Goal: Task Accomplishment & Management: Manage account settings

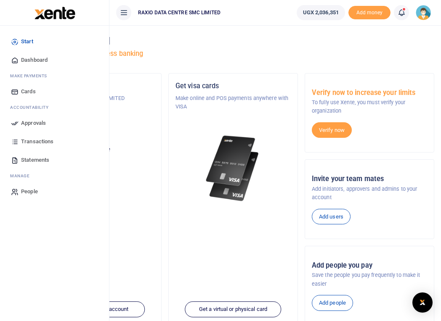
click at [19, 127] on link "Approvals" at bounding box center [54, 123] width 95 height 18
click at [43, 124] on span "Approvals" at bounding box center [33, 123] width 25 height 8
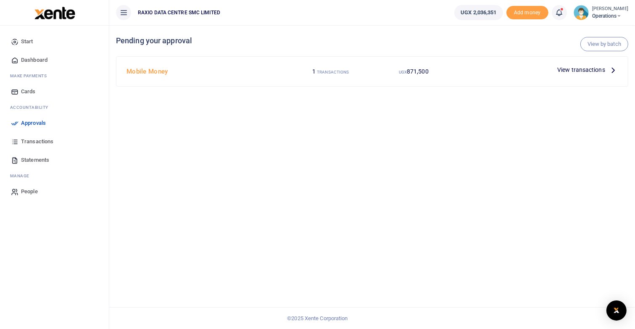
click at [567, 70] on span "View transactions" at bounding box center [581, 69] width 48 height 9
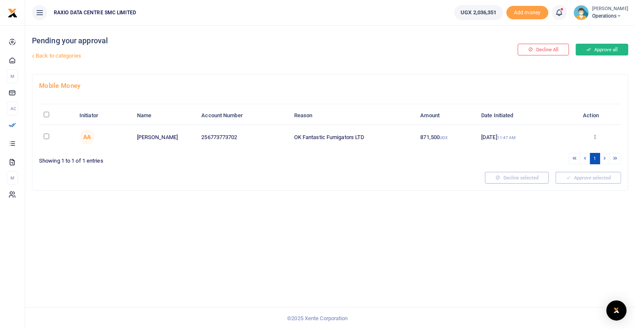
click at [597, 53] on button "Approve all" at bounding box center [602, 50] width 53 height 12
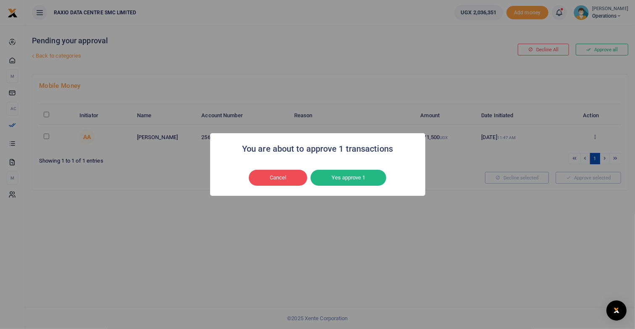
click at [330, 167] on div "You are about to approve 1 transactions × Cancel No Yes approve 1" at bounding box center [317, 164] width 215 height 63
click at [333, 177] on button "Yes approve 1" at bounding box center [349, 178] width 76 height 16
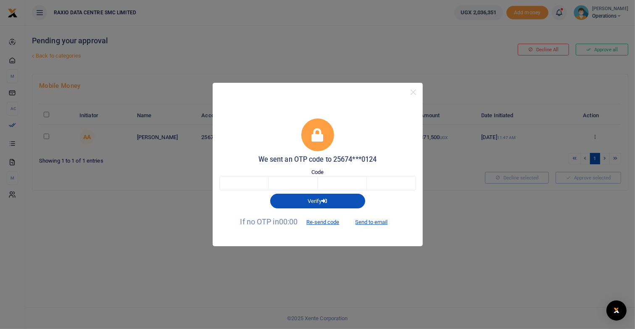
click at [84, 241] on div "We sent an OTP code to 25674***0124 Code Verify If no OTP in 00:00 Re-send code…" at bounding box center [317, 164] width 635 height 329
click at [243, 182] on input "text" at bounding box center [243, 183] width 49 height 14
type input "5"
type input "7"
type input "1"
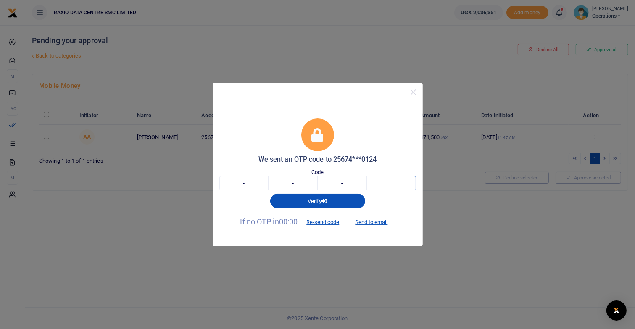
type input "0"
